Goal: Task Accomplishment & Management: Use online tool/utility

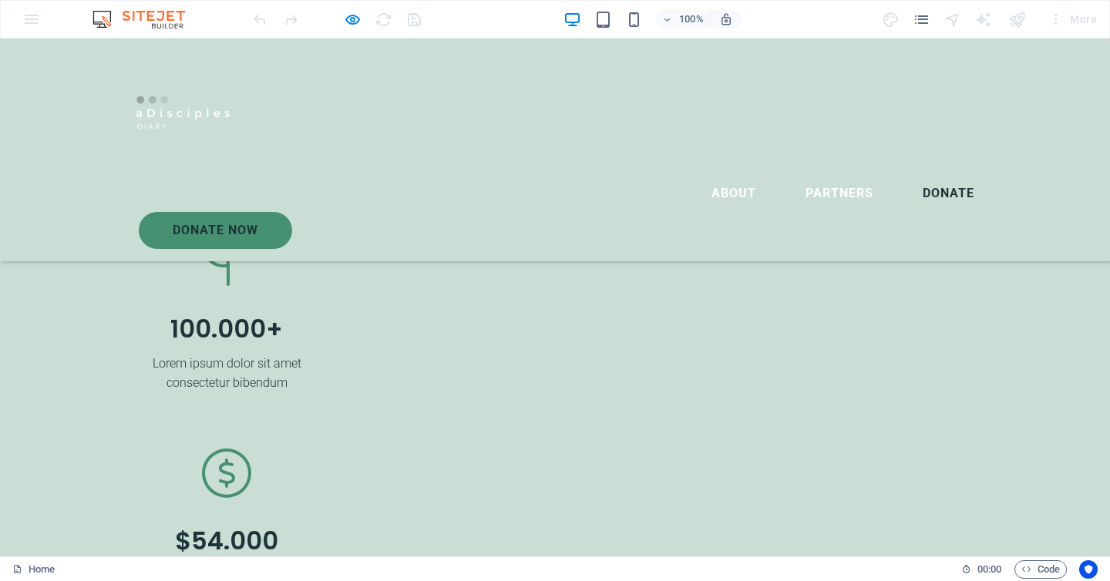
scroll to position [4084, 0]
click at [29, 20] on div "100% More" at bounding box center [555, 19] width 1109 height 37
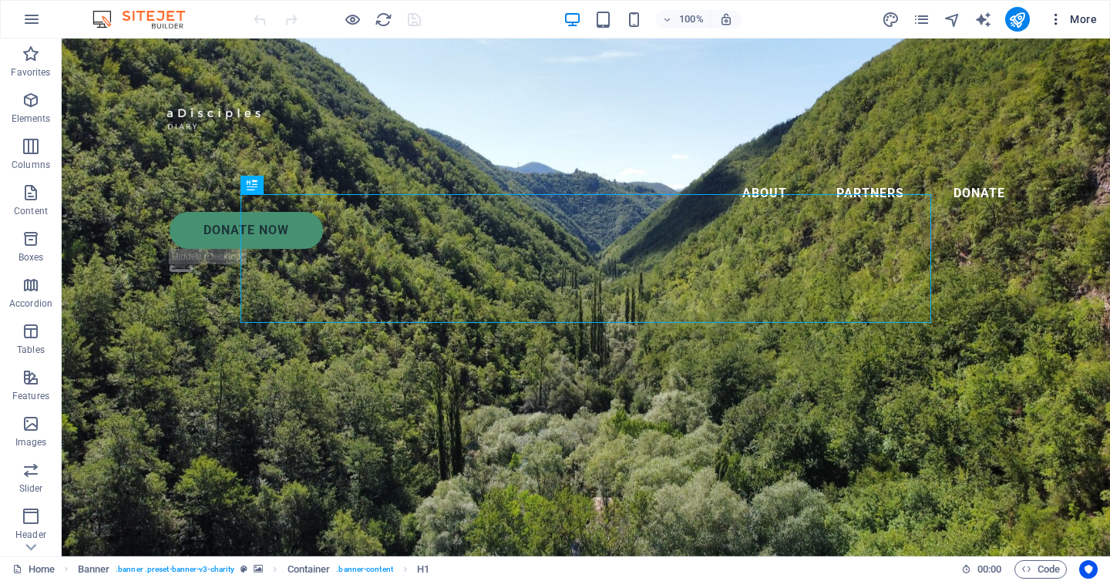
click at [1083, 29] on button "More" at bounding box center [1072, 19] width 61 height 25
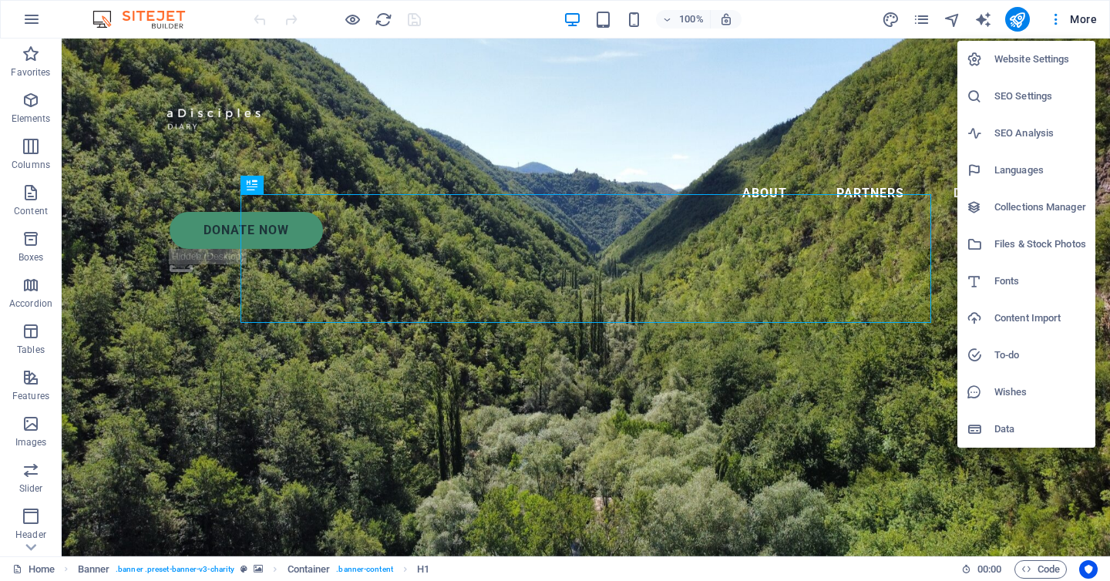
click at [25, 23] on div at bounding box center [555, 290] width 1110 height 581
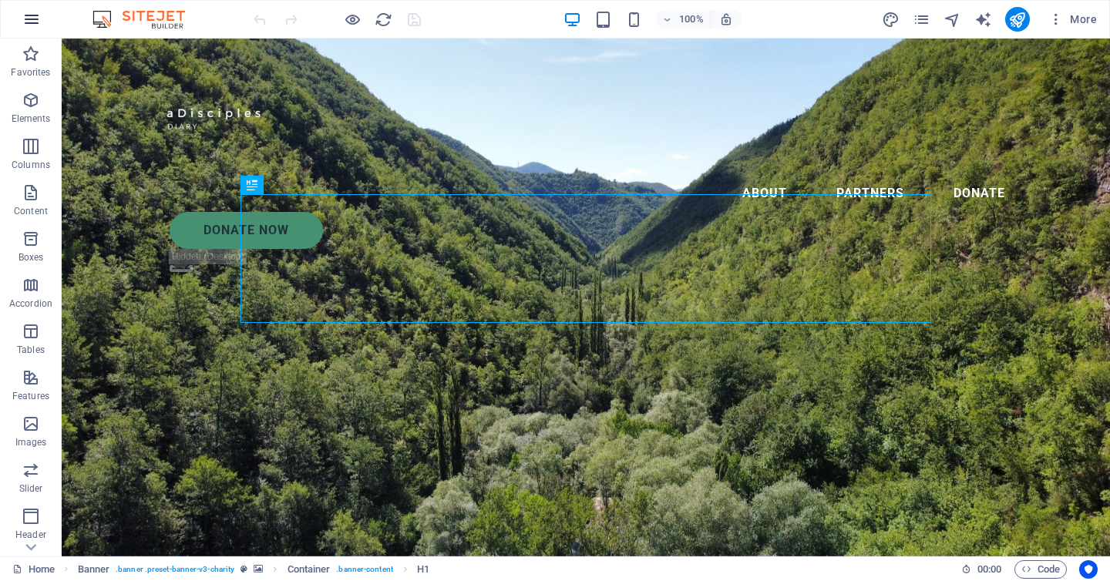
click at [35, 17] on icon "button" at bounding box center [31, 19] width 19 height 19
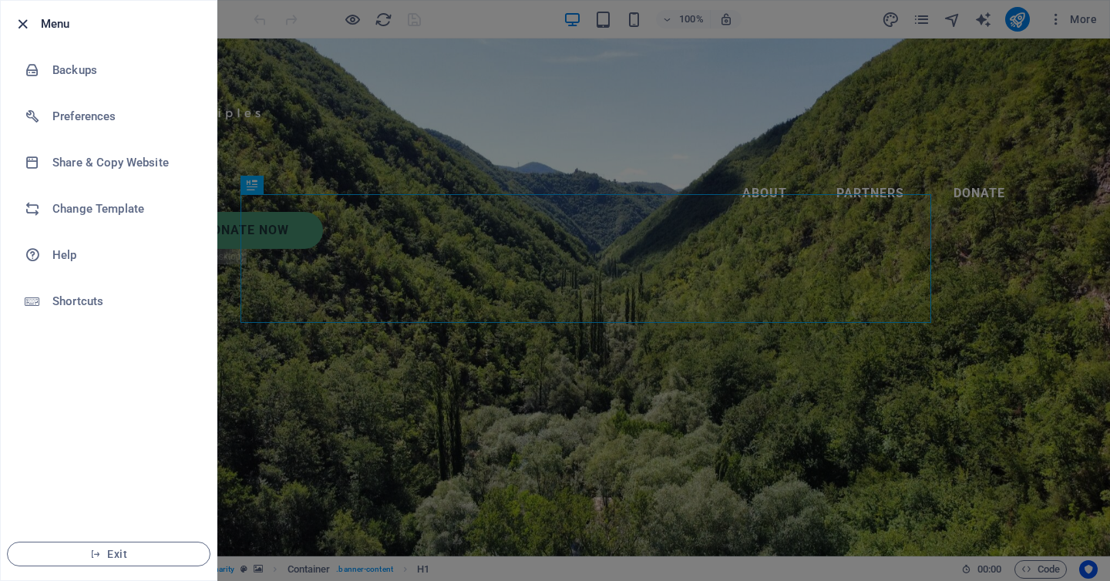
click at [23, 19] on icon "button" at bounding box center [23, 24] width 18 height 18
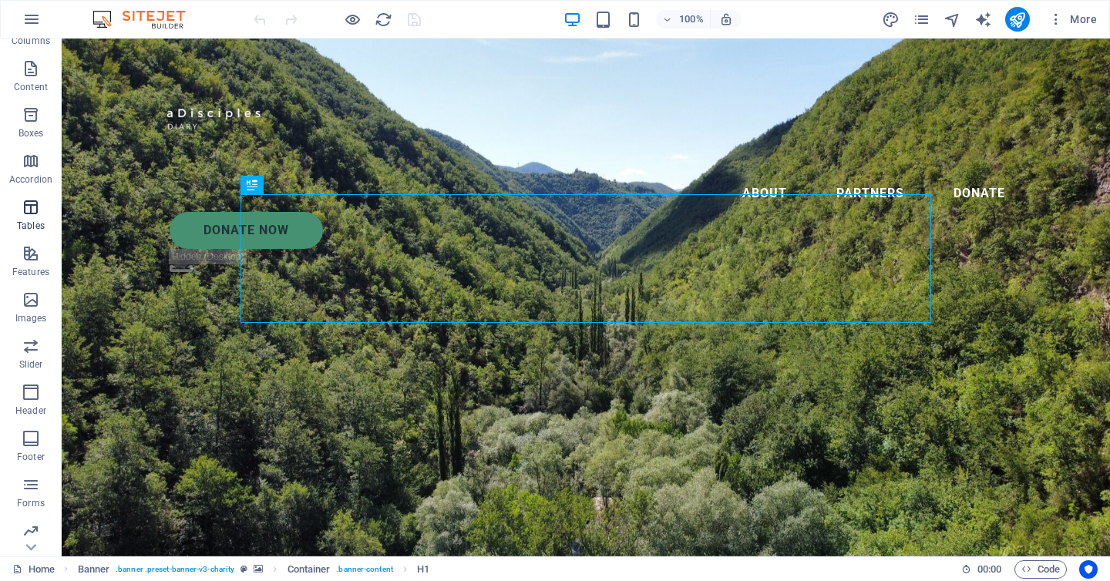
scroll to position [176, 0]
click at [31, 441] on icon "button" at bounding box center [31, 433] width 19 height 19
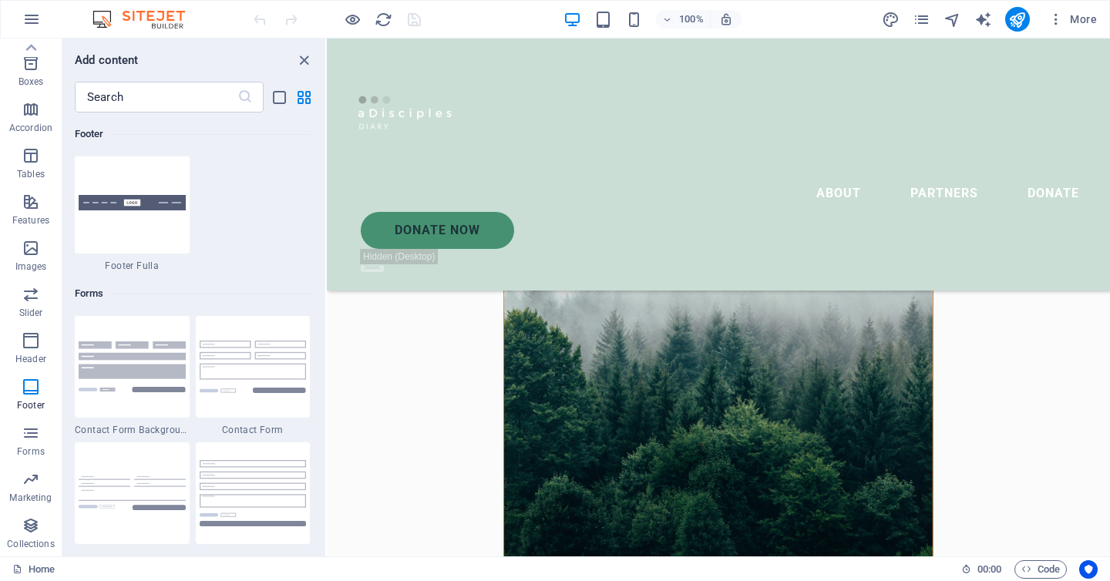
scroll to position [905, 0]
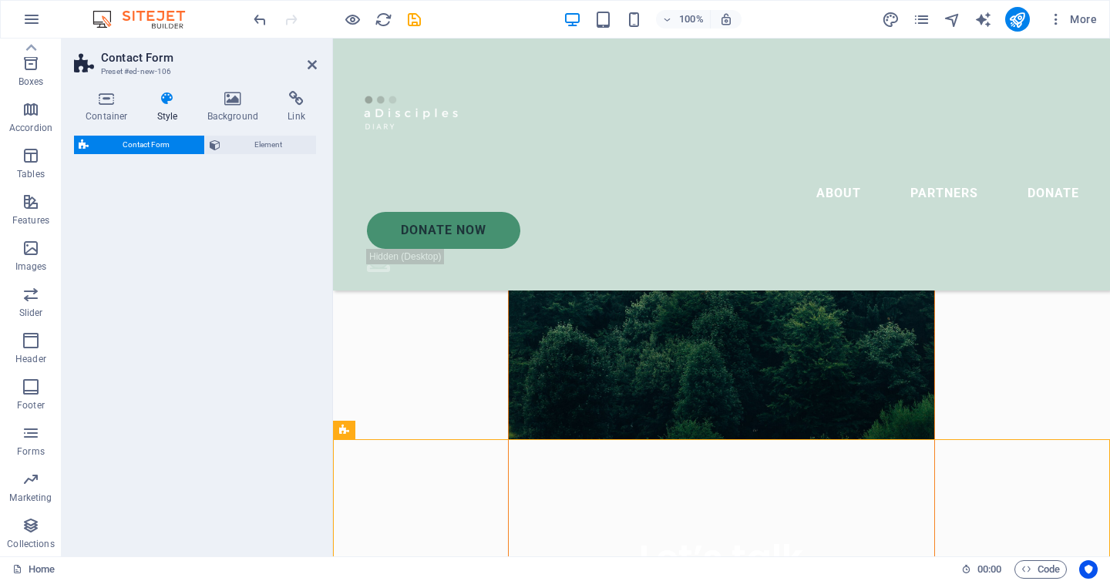
select select "rem"
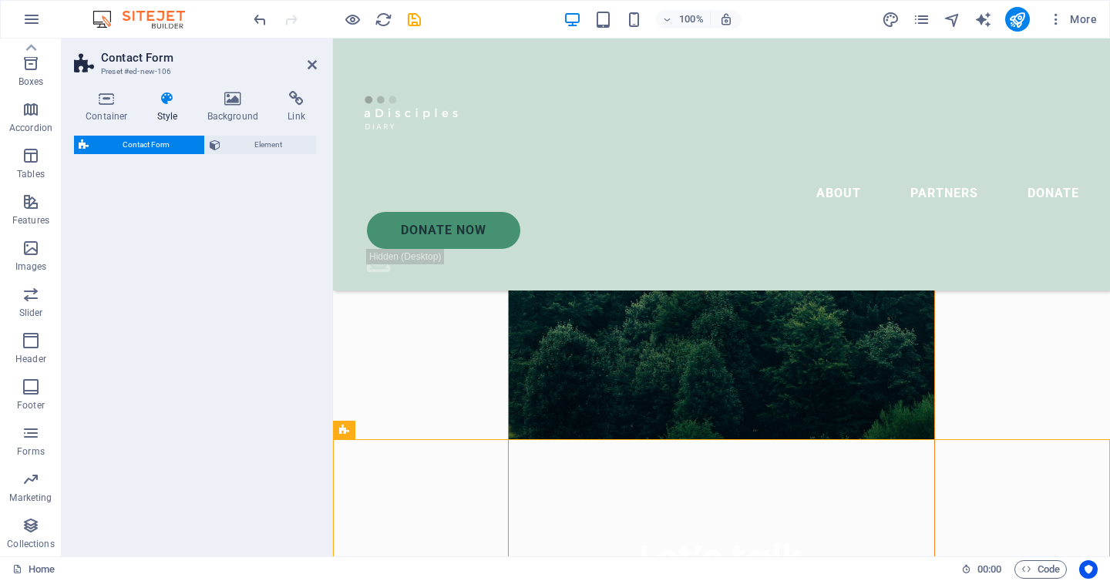
select select "px"
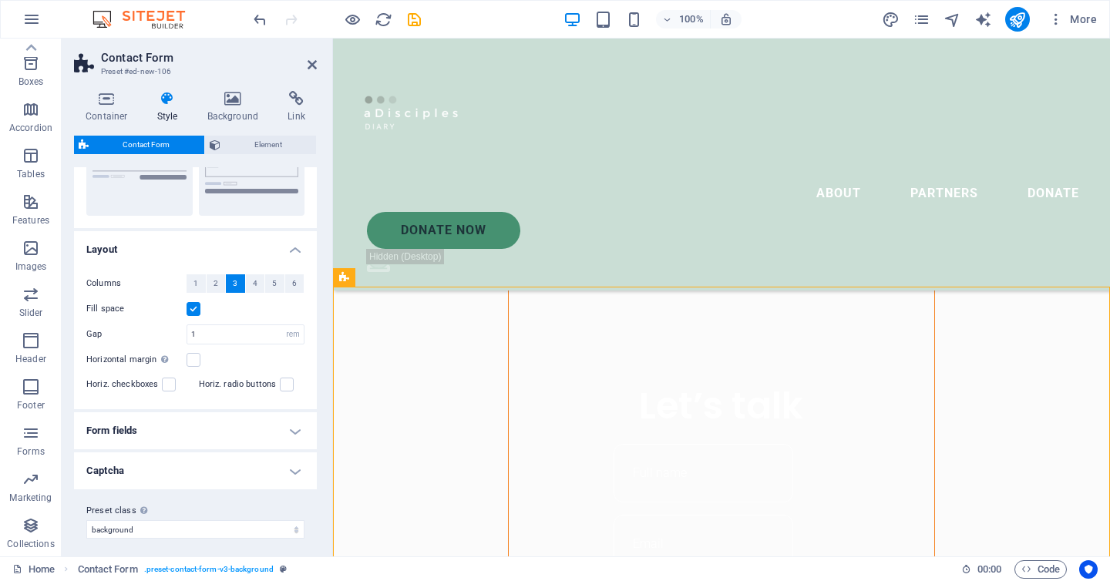
scroll to position [207, 0]
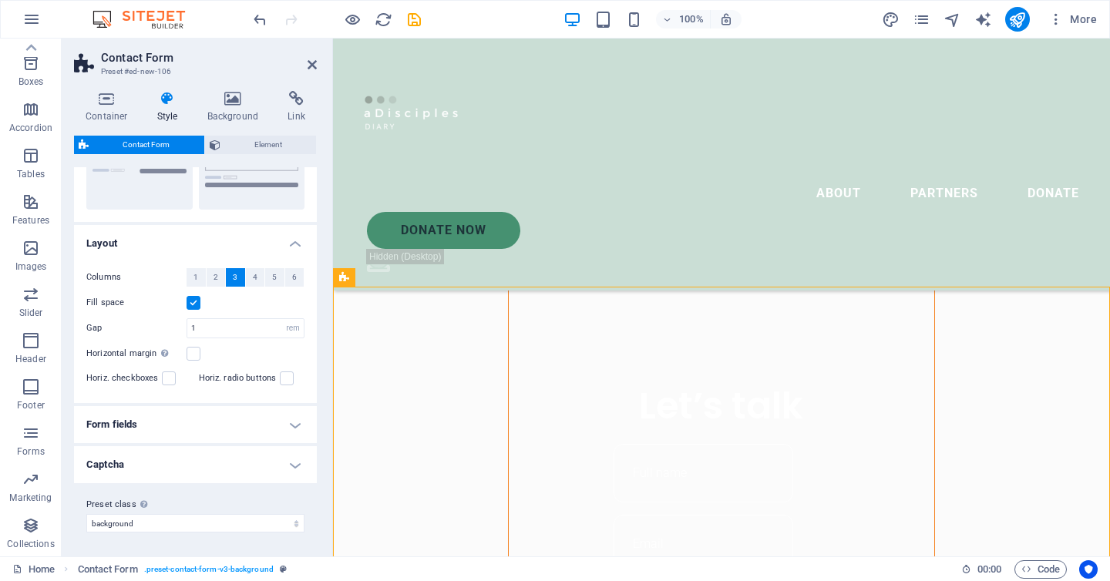
click at [260, 424] on h4 "Form fields" at bounding box center [195, 424] width 243 height 37
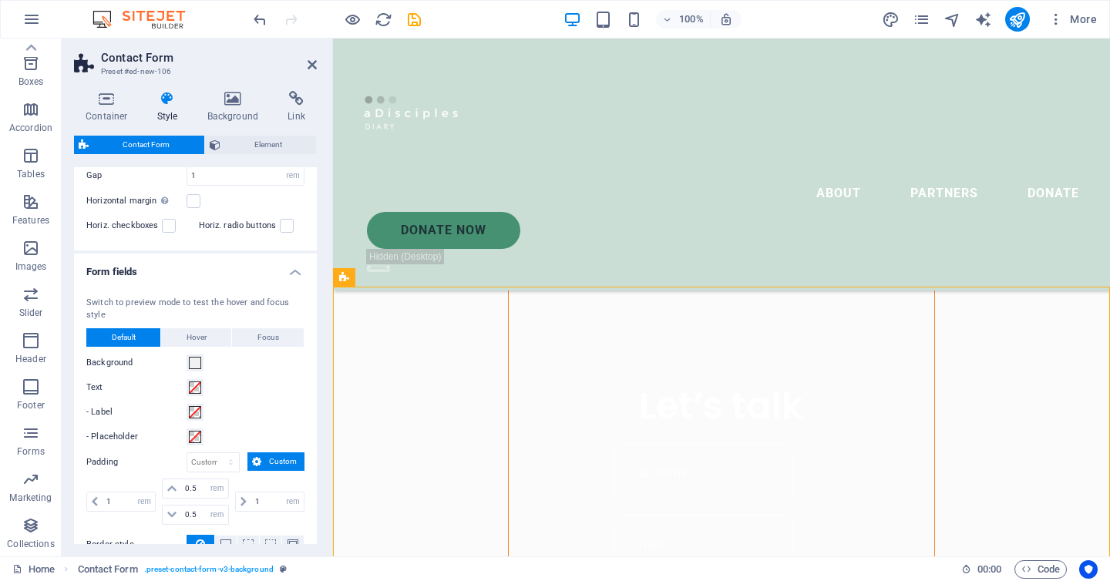
scroll to position [540, 0]
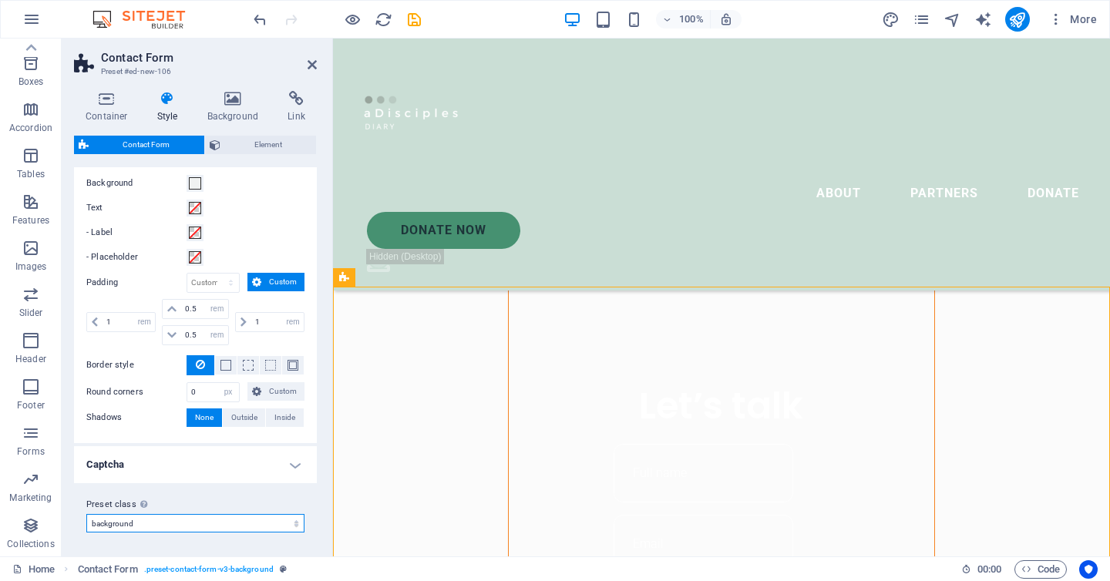
click at [168, 523] on select "charity background Add preset class" at bounding box center [195, 523] width 218 height 19
select select "preset-contact-form-v3-charity"
click at [86, 514] on select "charity background Add preset class" at bounding box center [195, 523] width 218 height 19
type input "24"
select select "px"
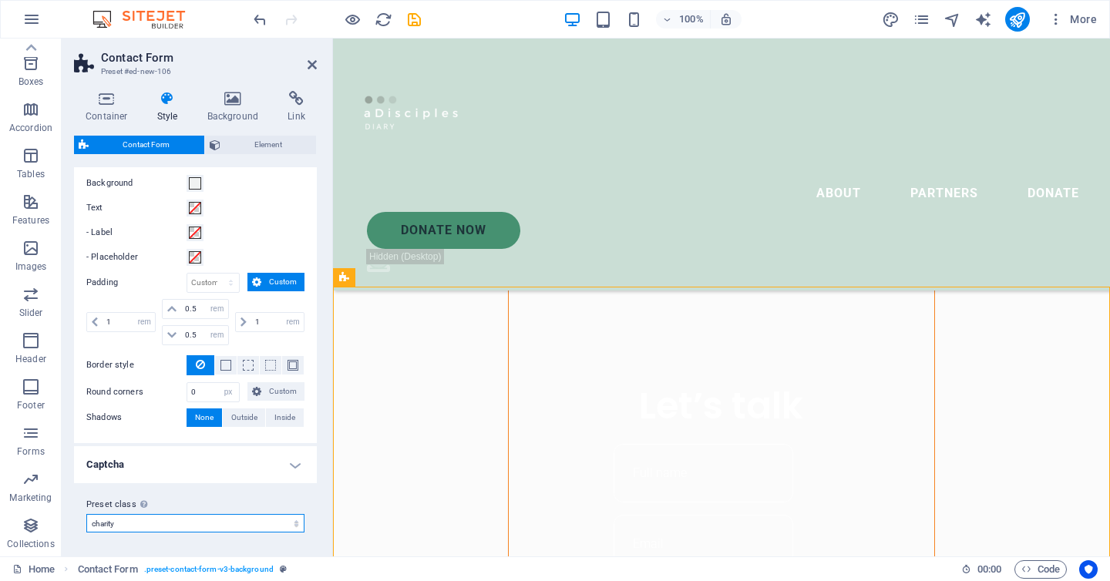
type input "24"
select select "px"
type input "24"
select select "px"
type input "24"
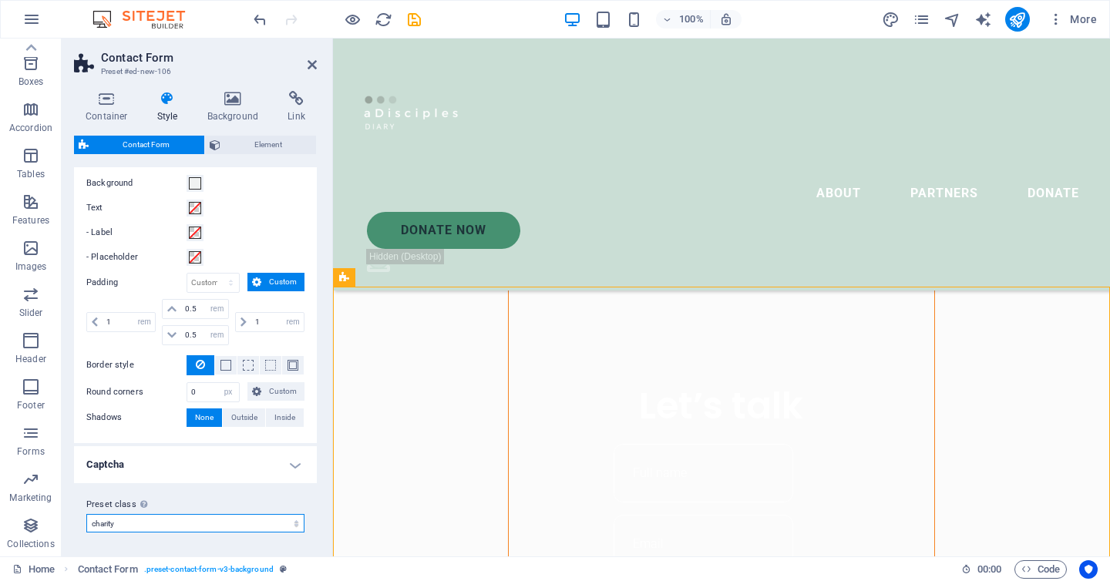
select select "px"
type input "24"
select select "px"
type input "12"
click at [157, 527] on select "charity background Add preset class" at bounding box center [195, 523] width 218 height 19
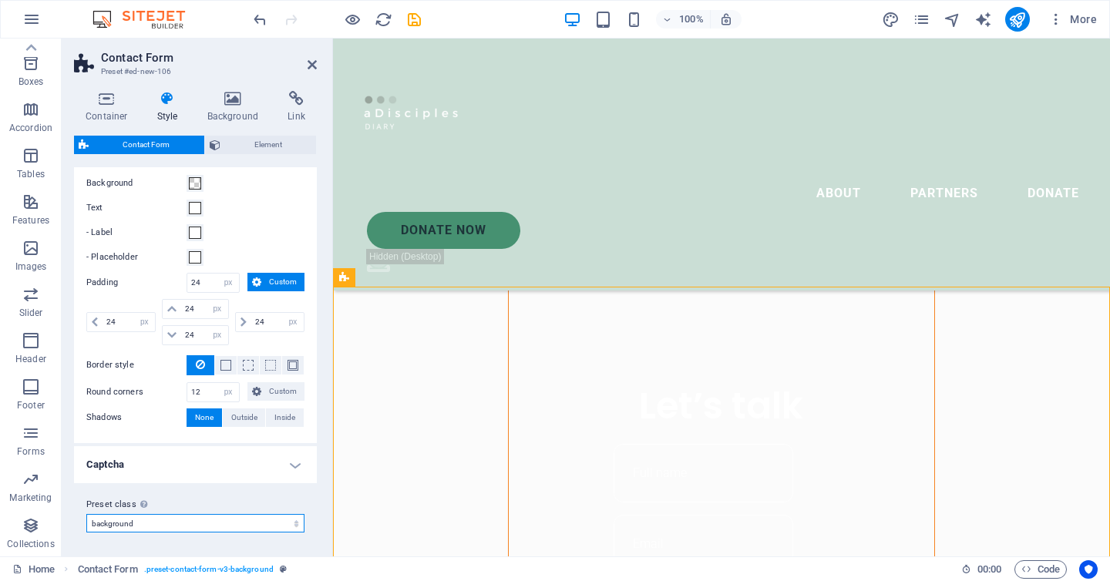
click at [86, 514] on select "charity background Add preset class" at bounding box center [195, 523] width 218 height 19
select select "preset-contact-form-v3-background"
type input "0"
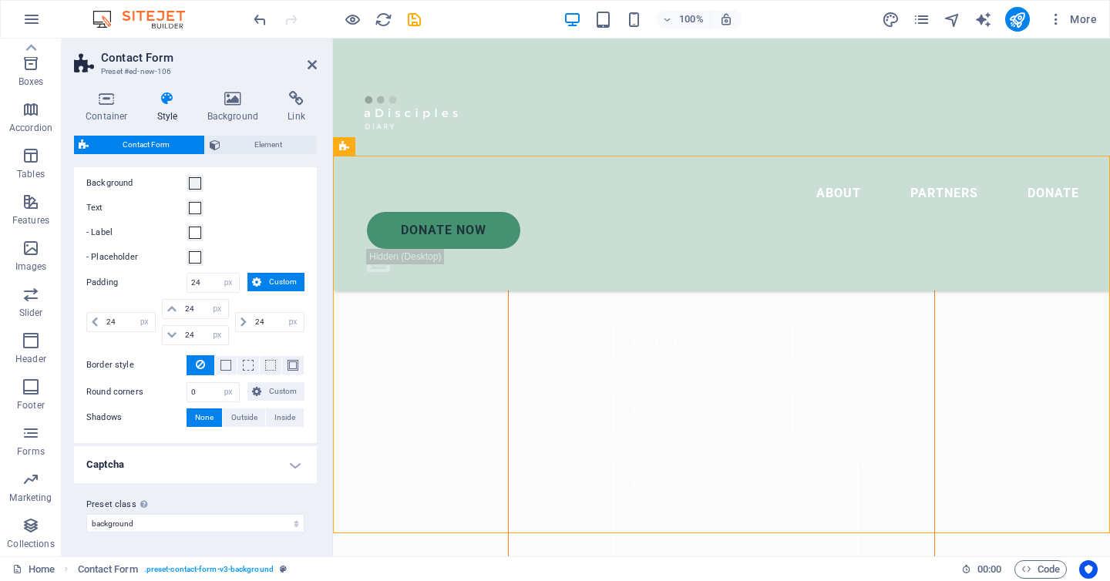
click at [198, 469] on h4 "Captcha" at bounding box center [195, 464] width 243 height 37
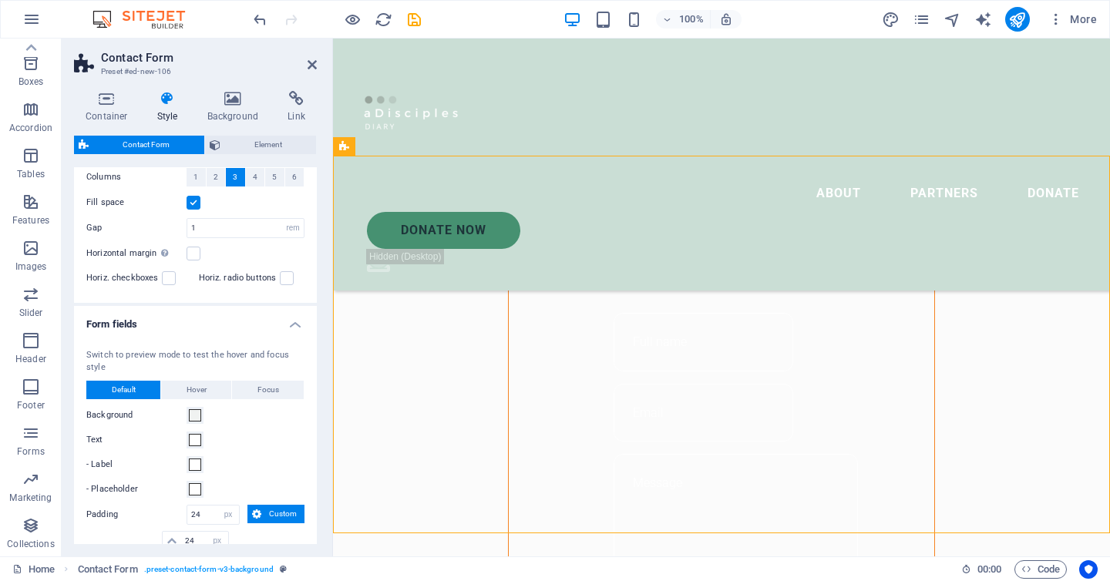
scroll to position [0, 0]
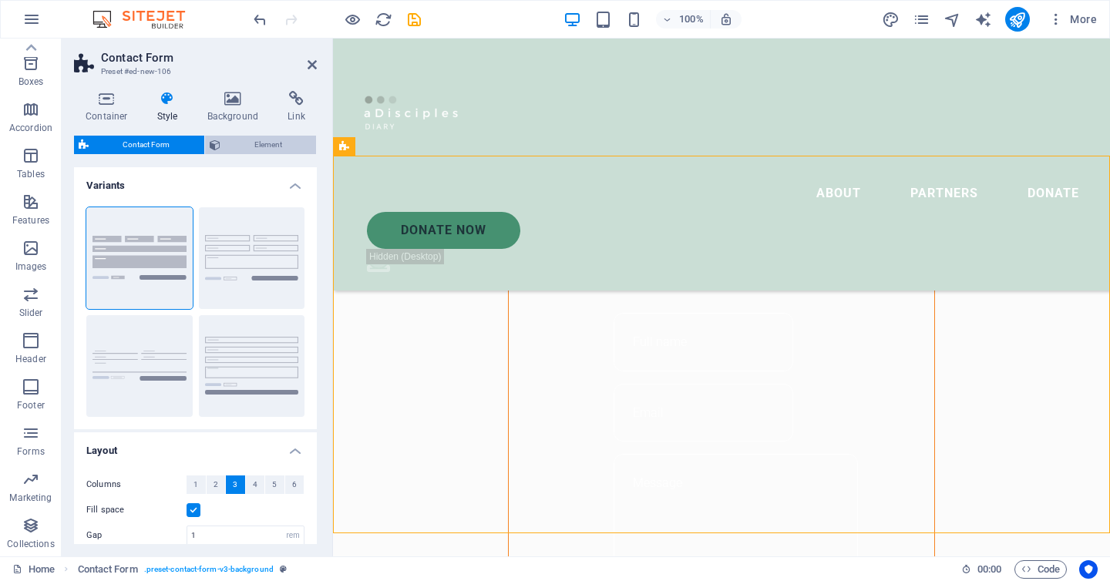
click at [264, 144] on span "Element" at bounding box center [268, 145] width 87 height 19
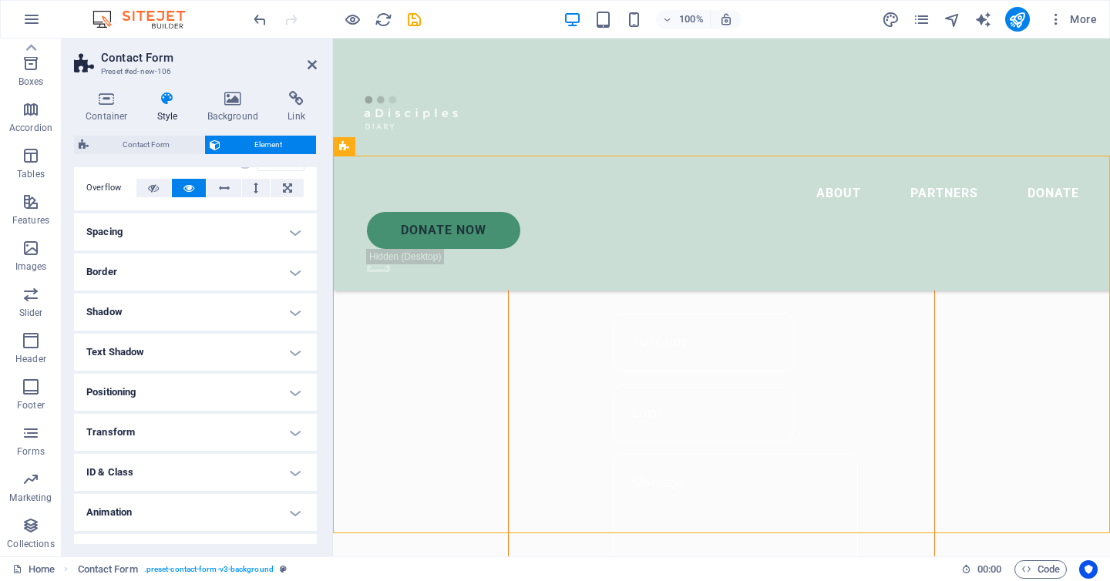
scroll to position [109, 0]
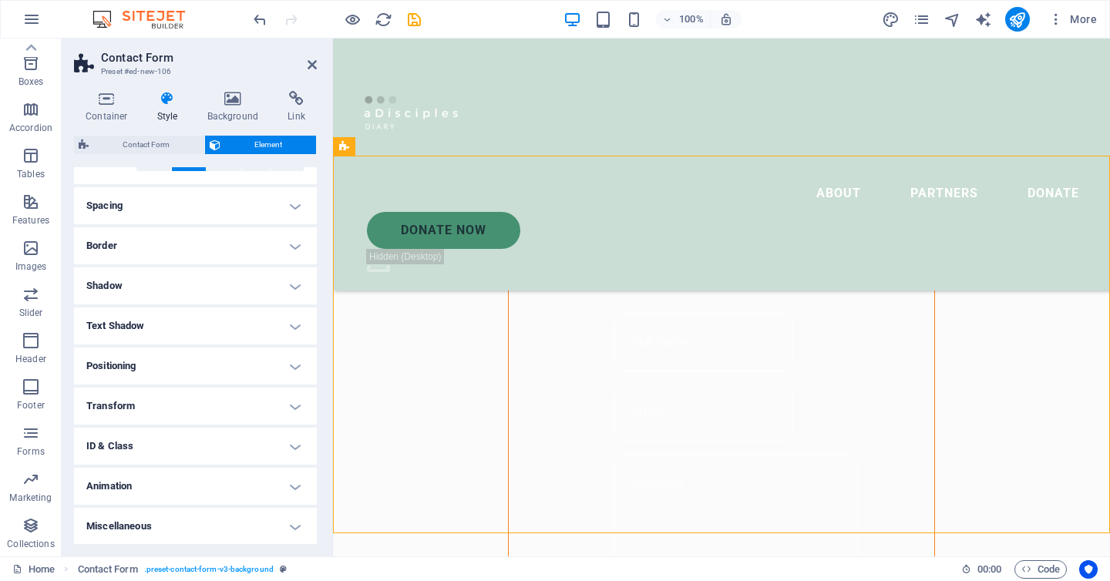
click at [146, 442] on h4 "ID & Class" at bounding box center [195, 446] width 243 height 37
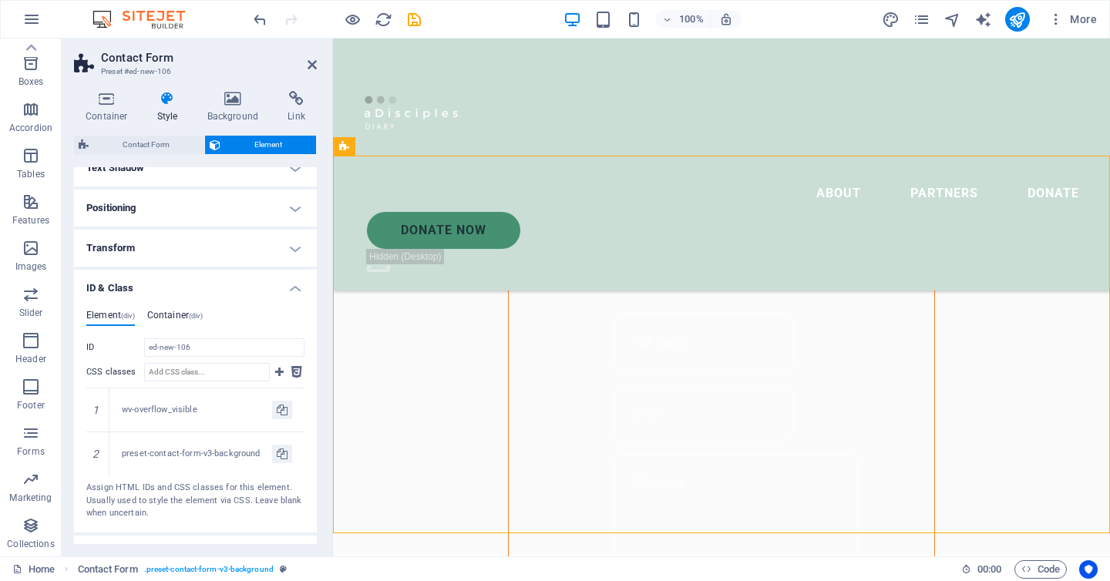
scroll to position [0, 0]
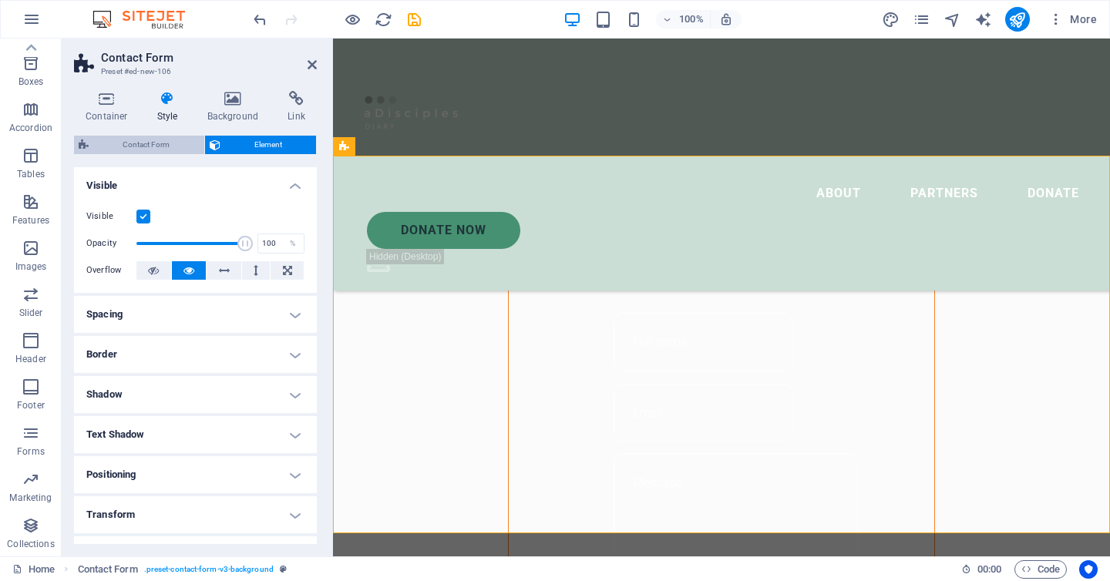
click at [148, 149] on span "Contact Form" at bounding box center [146, 145] width 106 height 19
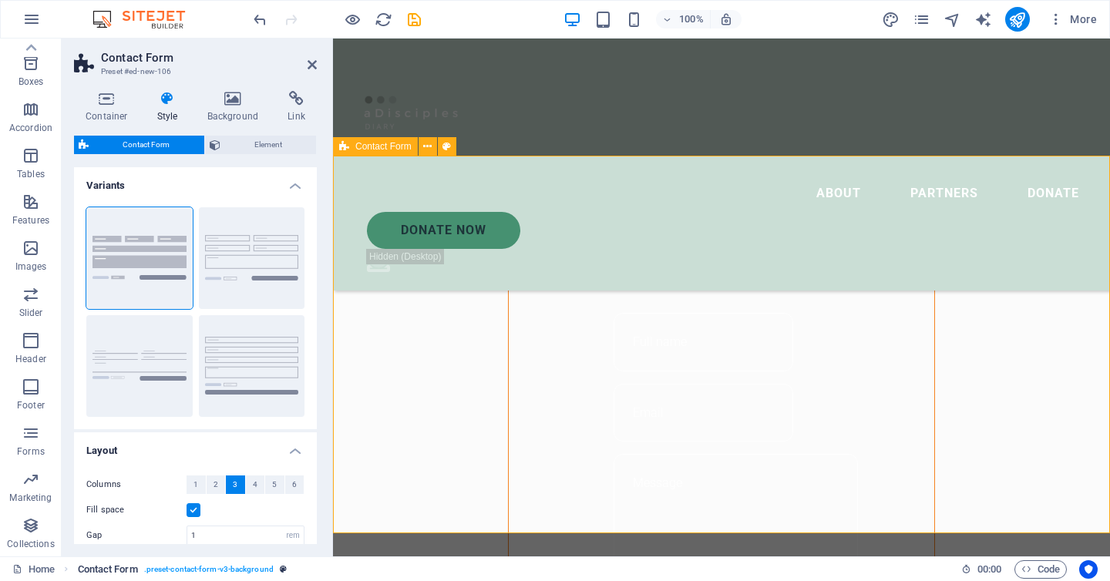
click at [227, 570] on span ". preset-contact-form-v3-background" at bounding box center [209, 569] width 130 height 19
click at [242, 571] on span ". preset-contact-form-v3-background" at bounding box center [209, 569] width 130 height 19
click at [447, 146] on icon at bounding box center [447, 147] width 8 height 16
click at [430, 146] on icon at bounding box center [427, 147] width 8 height 16
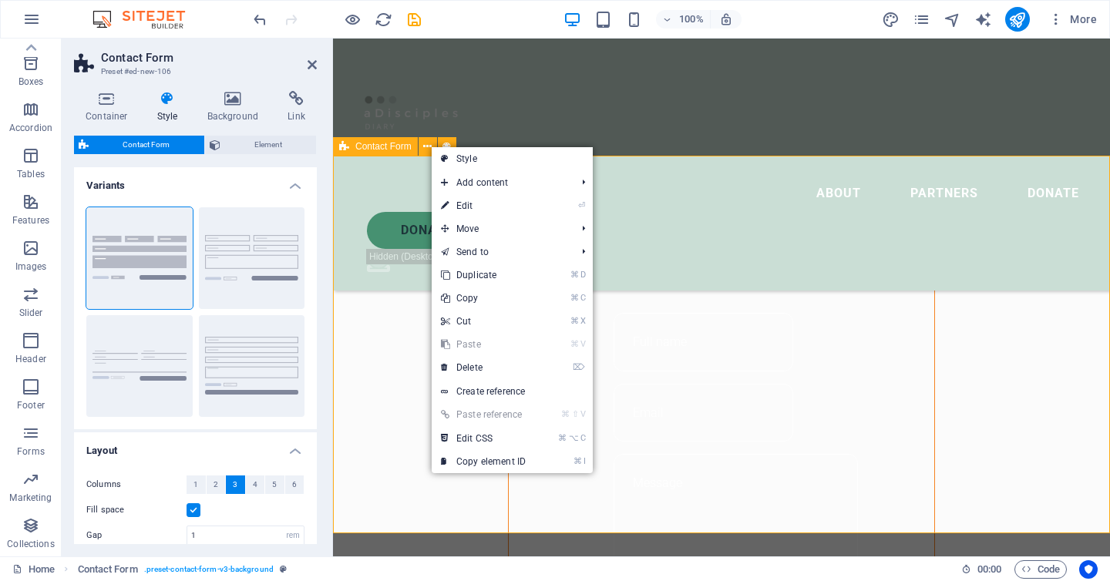
click at [367, 150] on span "Contact Form" at bounding box center [383, 146] width 56 height 9
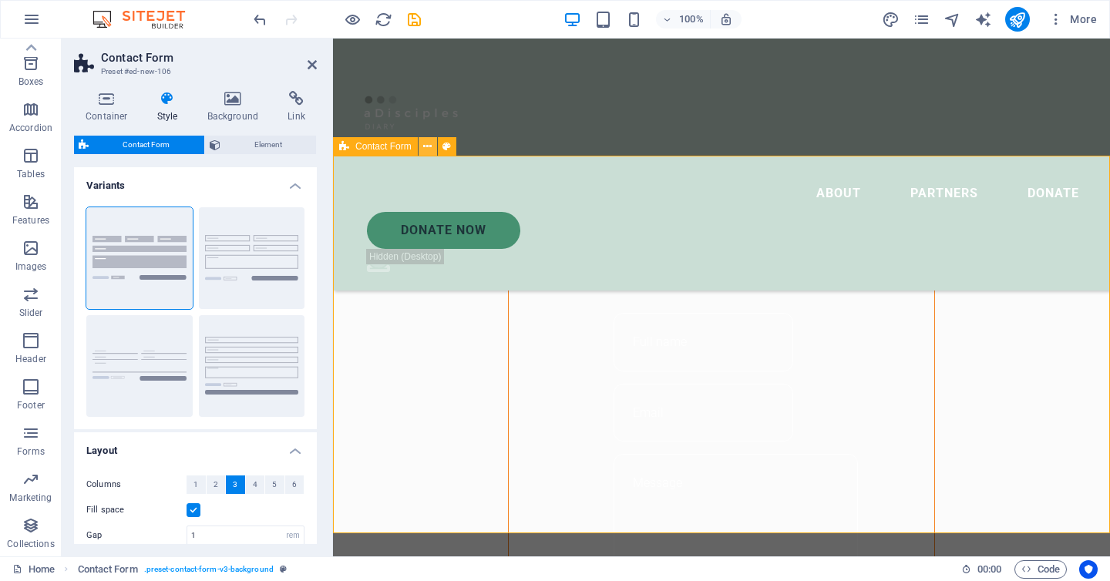
click at [426, 146] on icon at bounding box center [427, 147] width 8 height 16
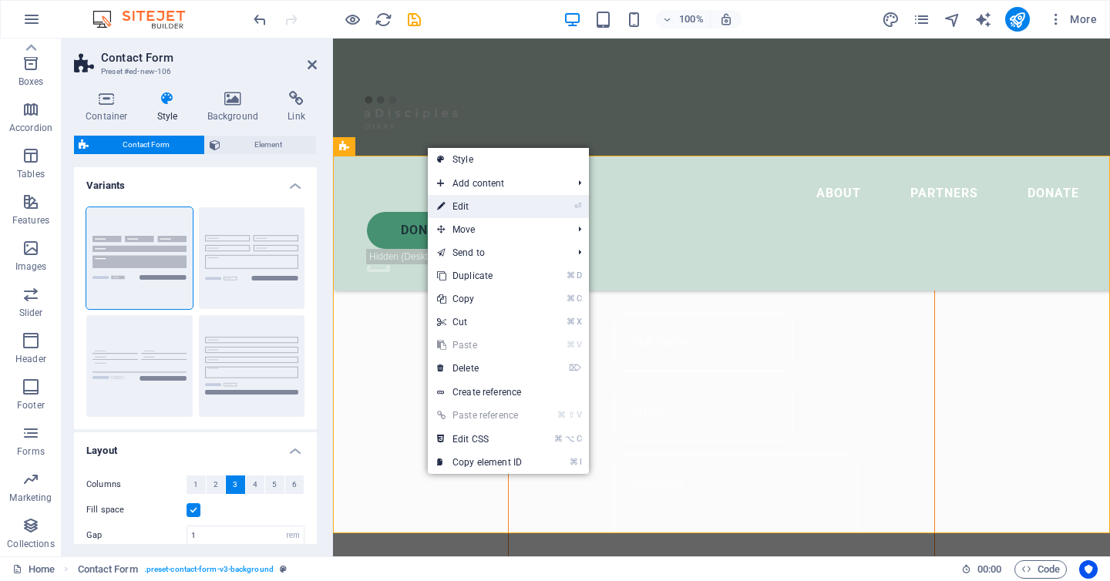
click at [543, 208] on li "⏎ Edit" at bounding box center [508, 206] width 161 height 23
click at [472, 204] on link "⏎ Edit" at bounding box center [479, 206] width 103 height 23
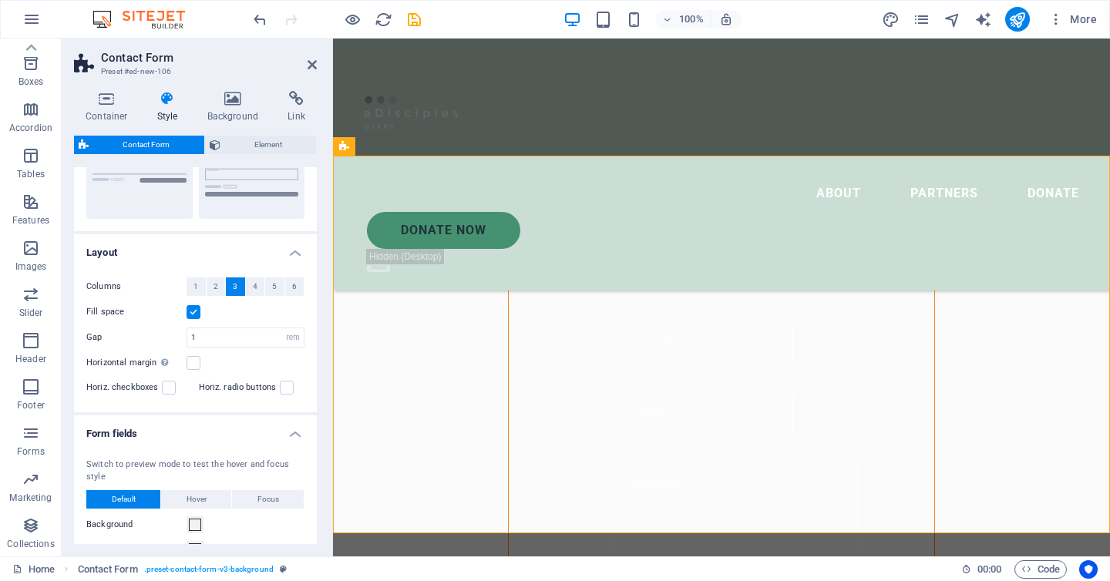
scroll to position [348, 0]
